Goal: Task Accomplishment & Management: Use online tool/utility

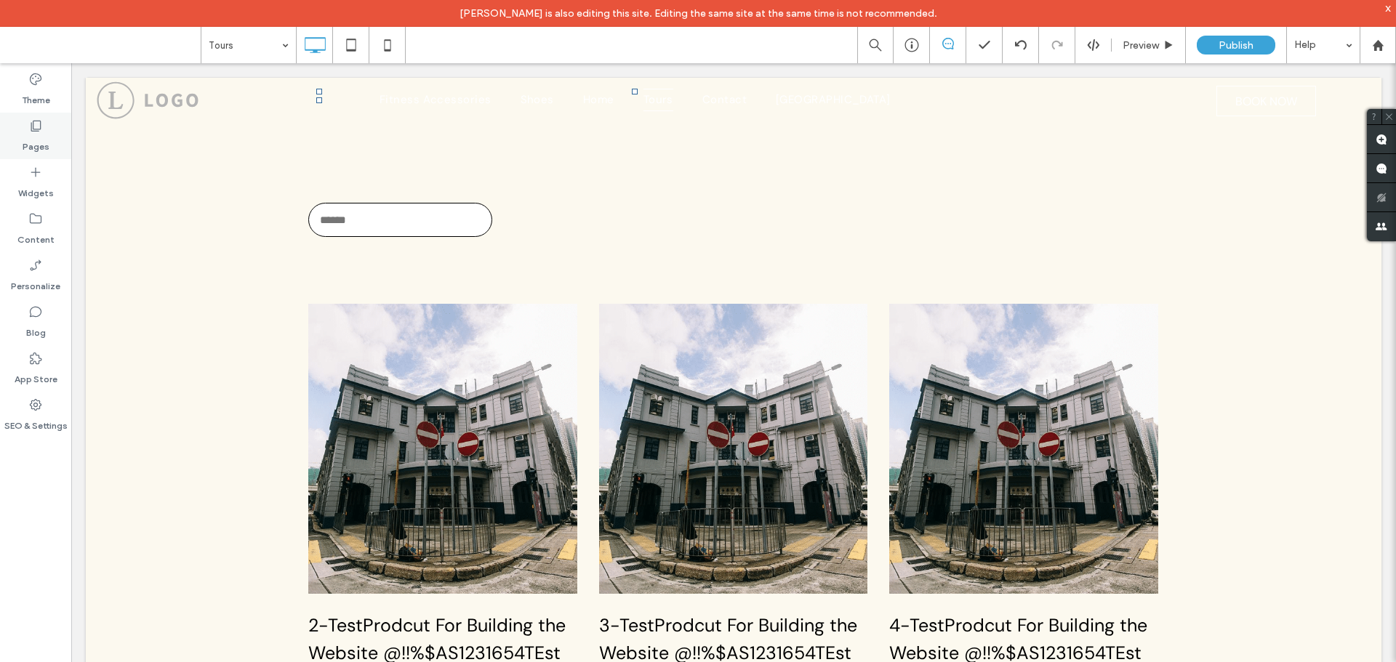
click at [17, 138] on div "Pages" at bounding box center [35, 136] width 71 height 47
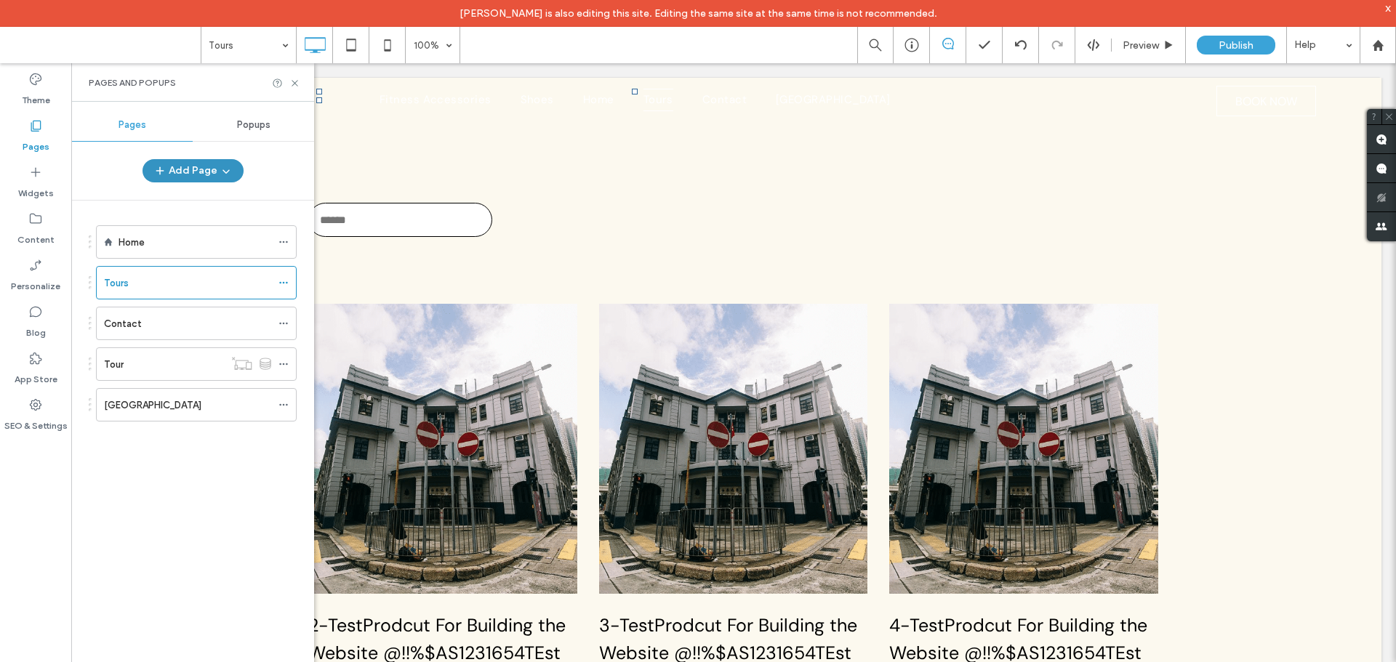
click at [209, 172] on button "Add Page" at bounding box center [192, 170] width 101 height 23
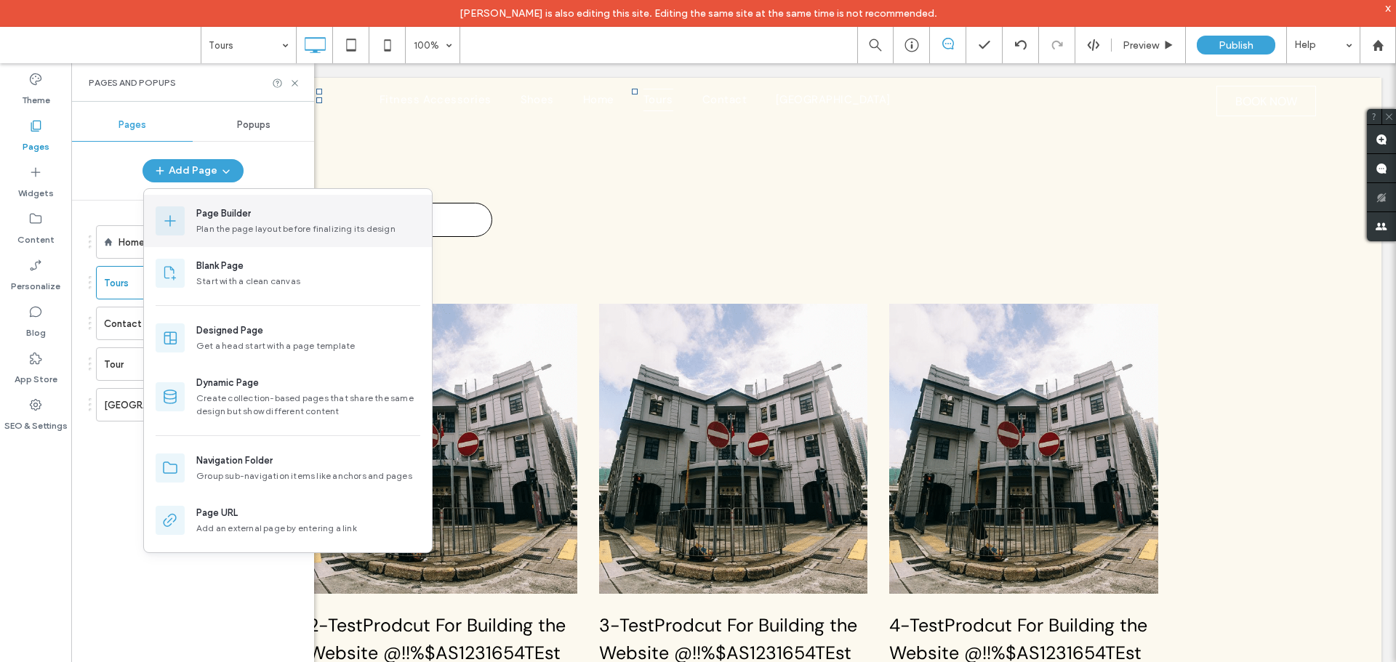
click at [197, 218] on div "Page Builder" at bounding box center [223, 213] width 55 height 15
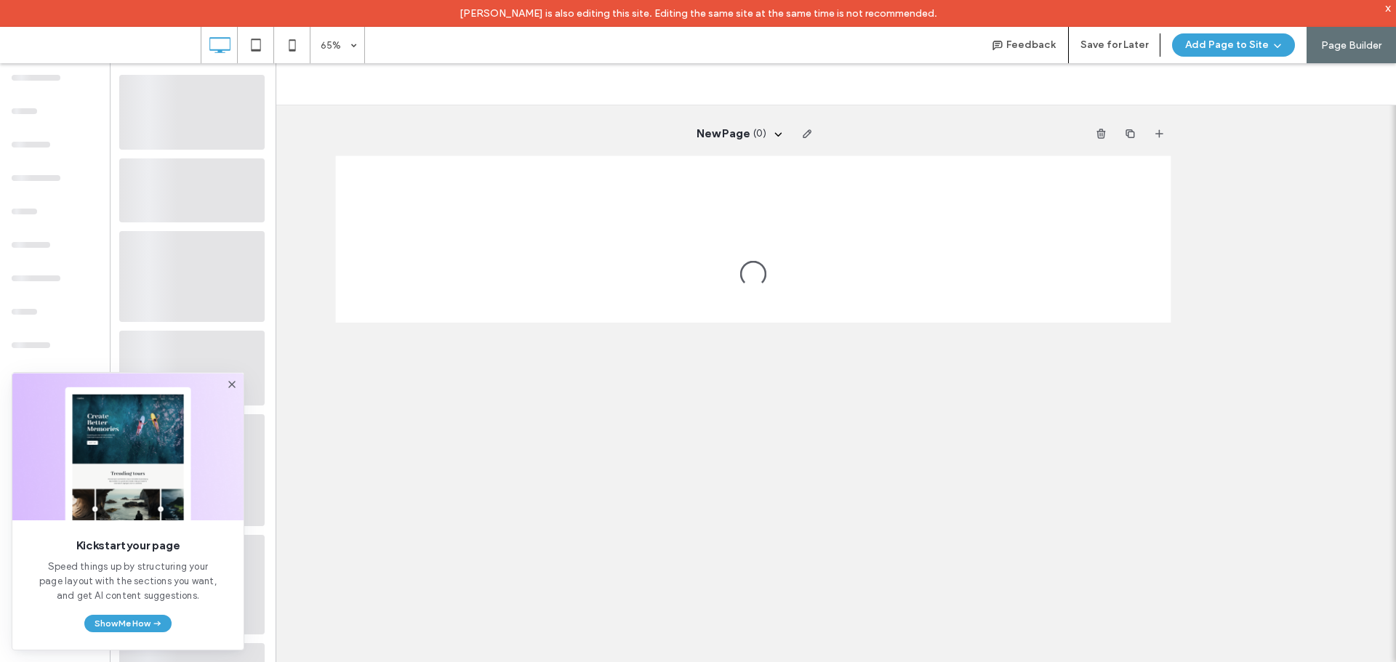
click at [235, 382] on icon at bounding box center [232, 385] width 12 height 12
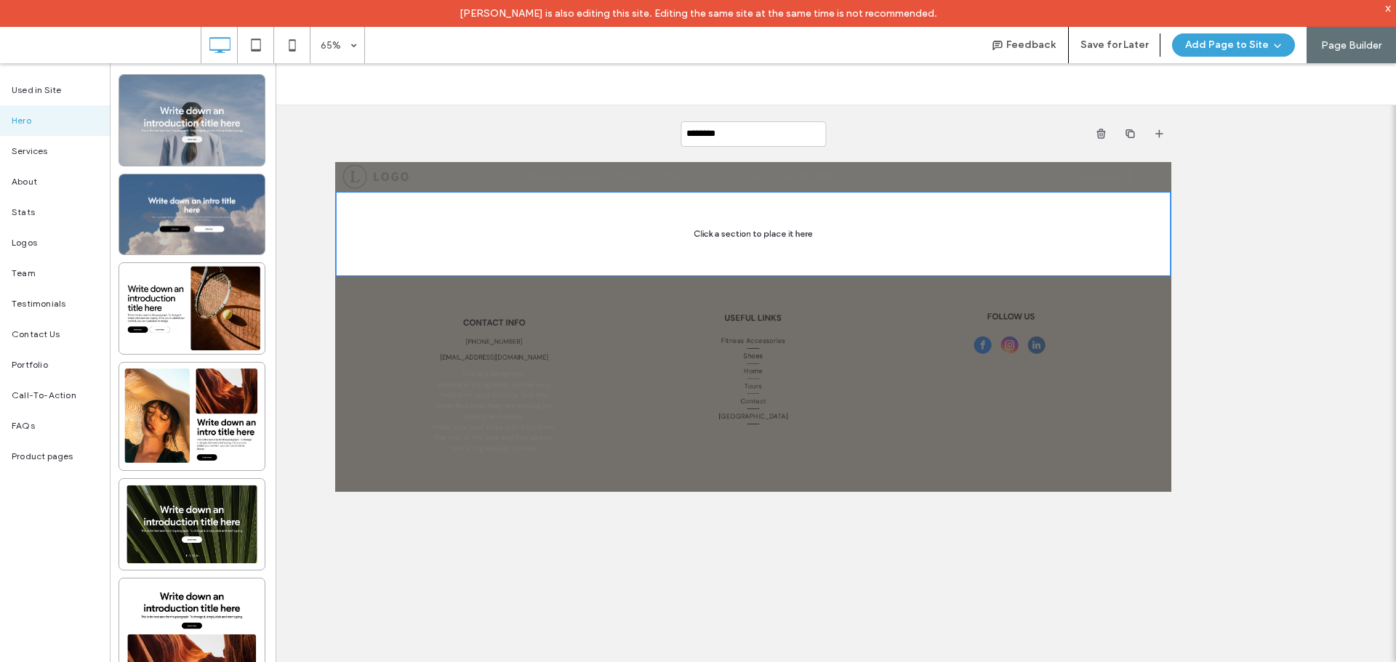
click at [185, 142] on div at bounding box center [191, 120] width 145 height 91
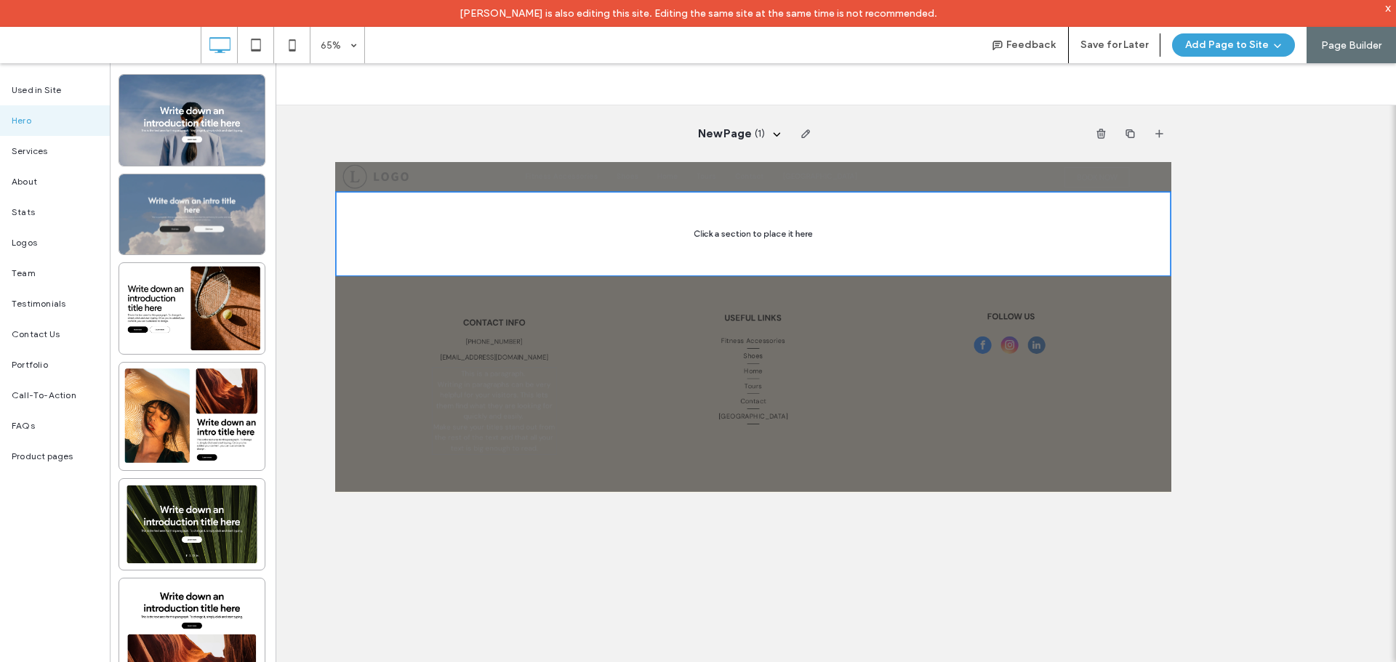
click at [179, 209] on div at bounding box center [191, 214] width 145 height 80
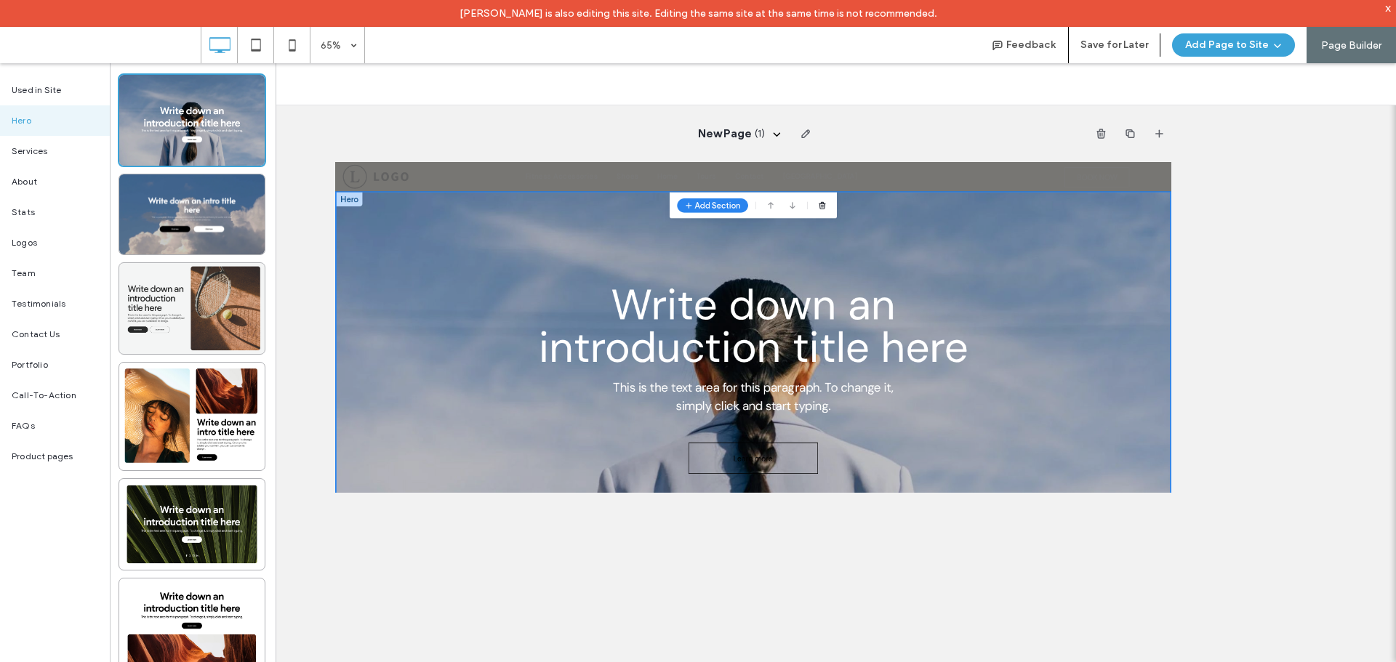
click at [180, 287] on div at bounding box center [191, 308] width 145 height 91
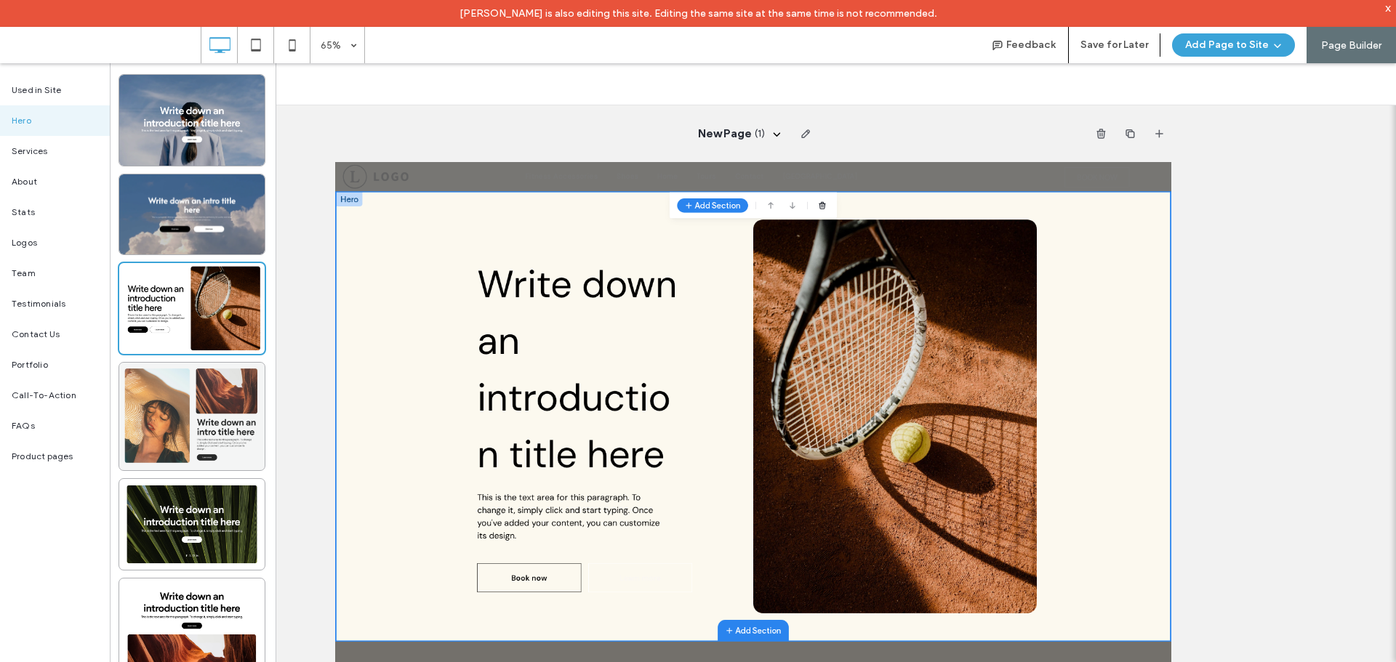
click at [168, 414] on div at bounding box center [191, 417] width 145 height 108
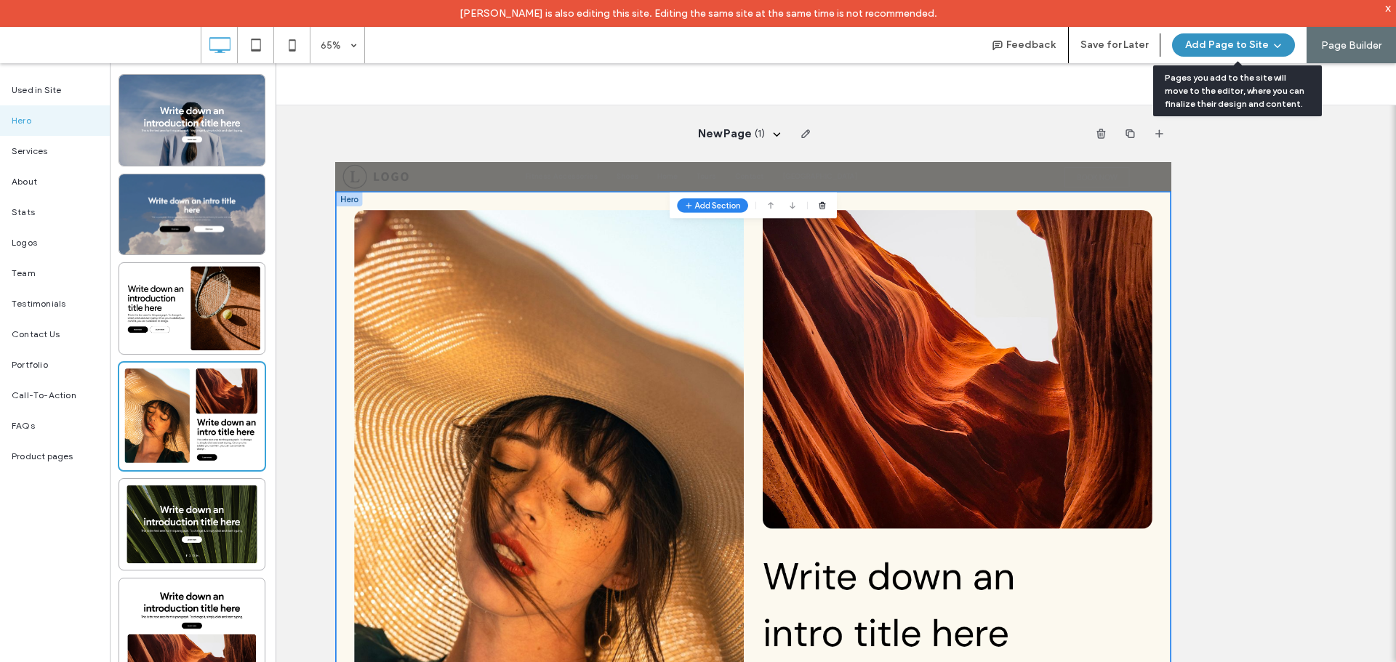
click at [1283, 46] on icon "button" at bounding box center [1277, 45] width 12 height 12
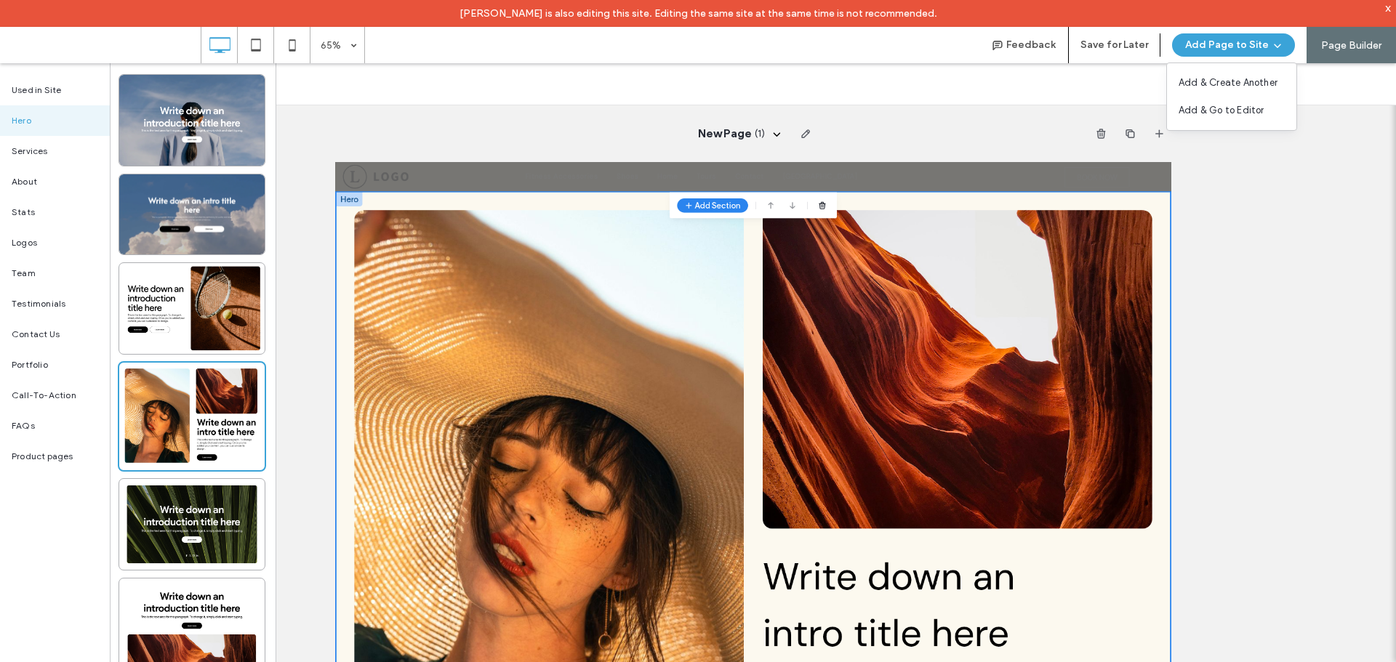
click at [1258, 182] on div "New Page ( 1 ) Unhide? Yes" at bounding box center [752, 376] width 1285 height 626
click at [770, 421] on div at bounding box center [663, 505] width 287 height 480
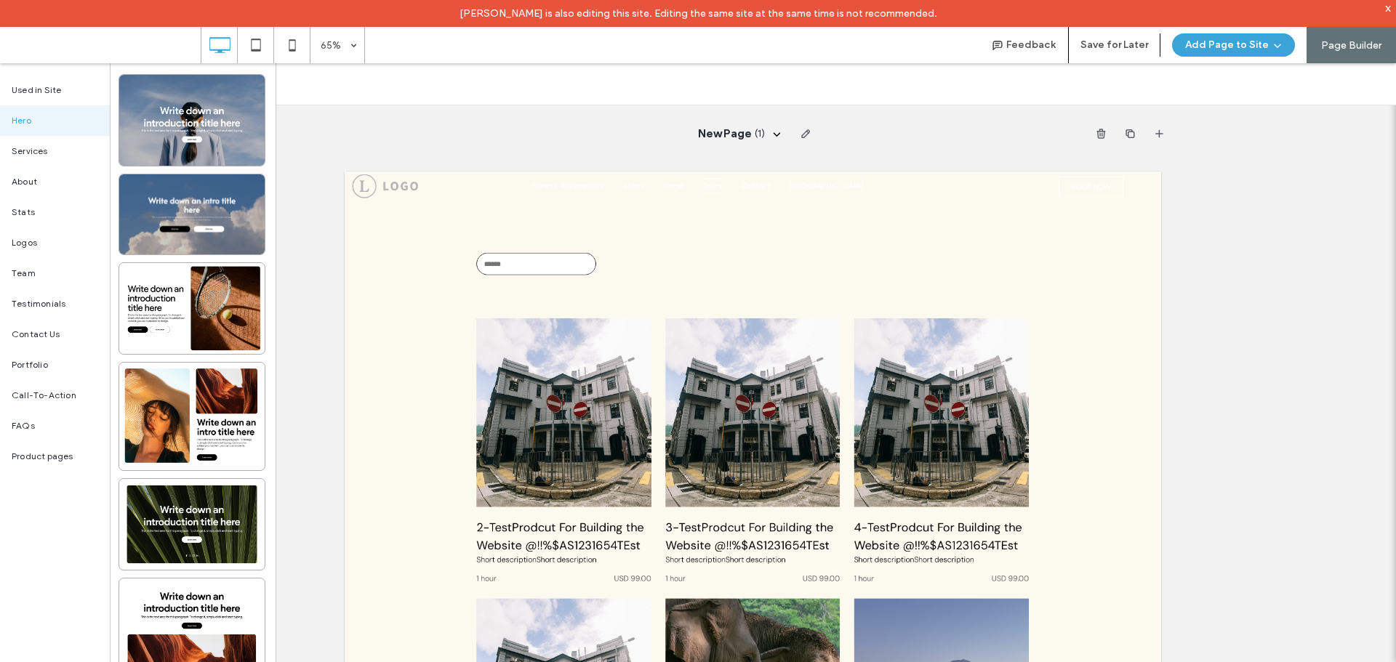
click at [287, 158] on div "New Page ( 1 ) Unhide? Yes" at bounding box center [752, 376] width 1285 height 626
